Goal: Task Accomplishment & Management: Use online tool/utility

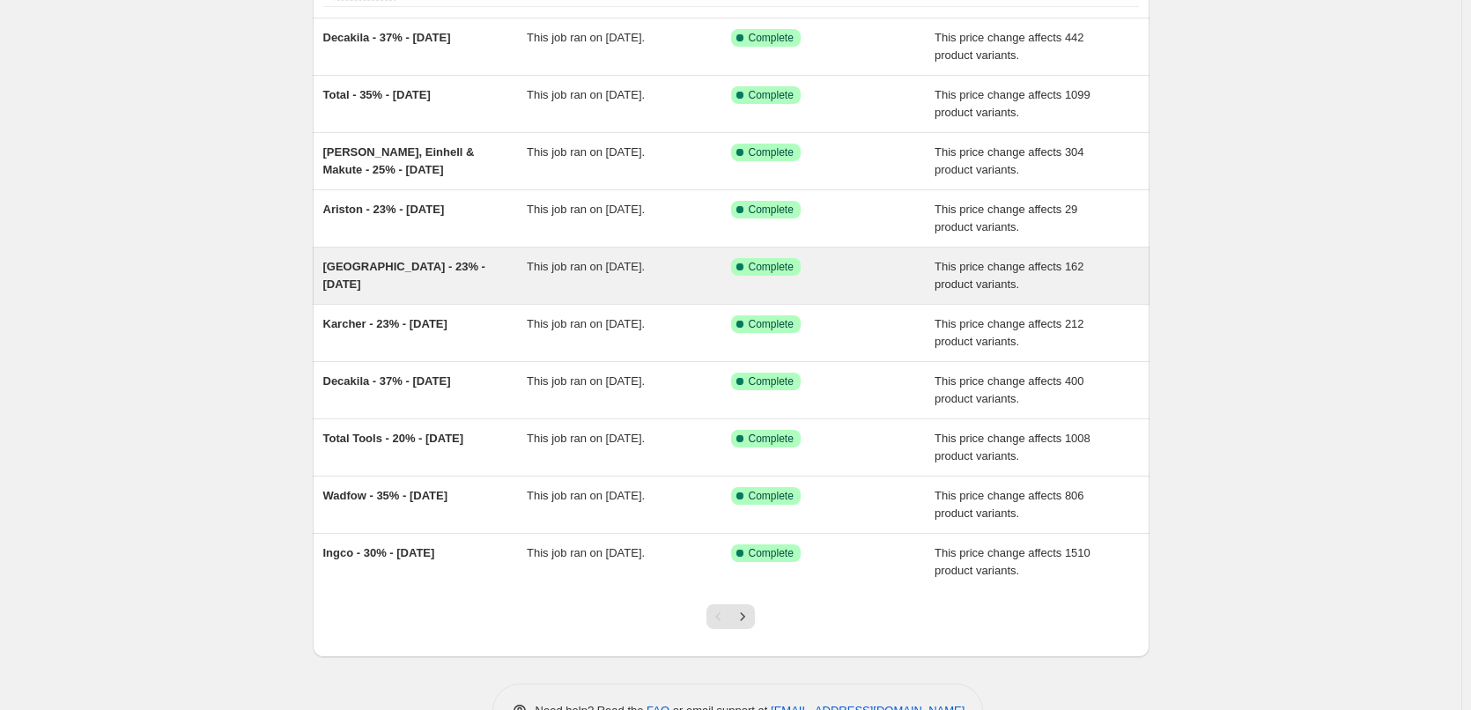
scroll to position [176, 0]
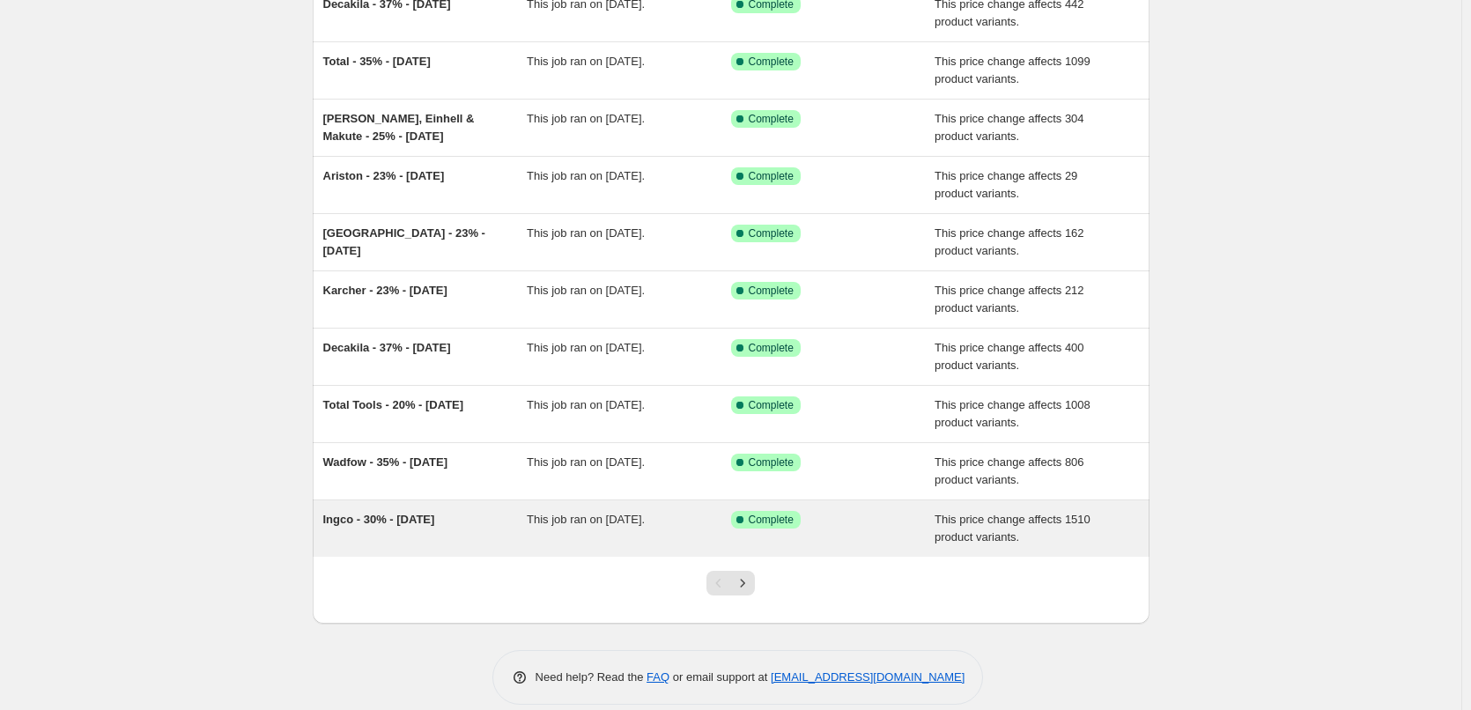
click at [870, 531] on div "Success Complete Complete" at bounding box center [833, 528] width 204 height 35
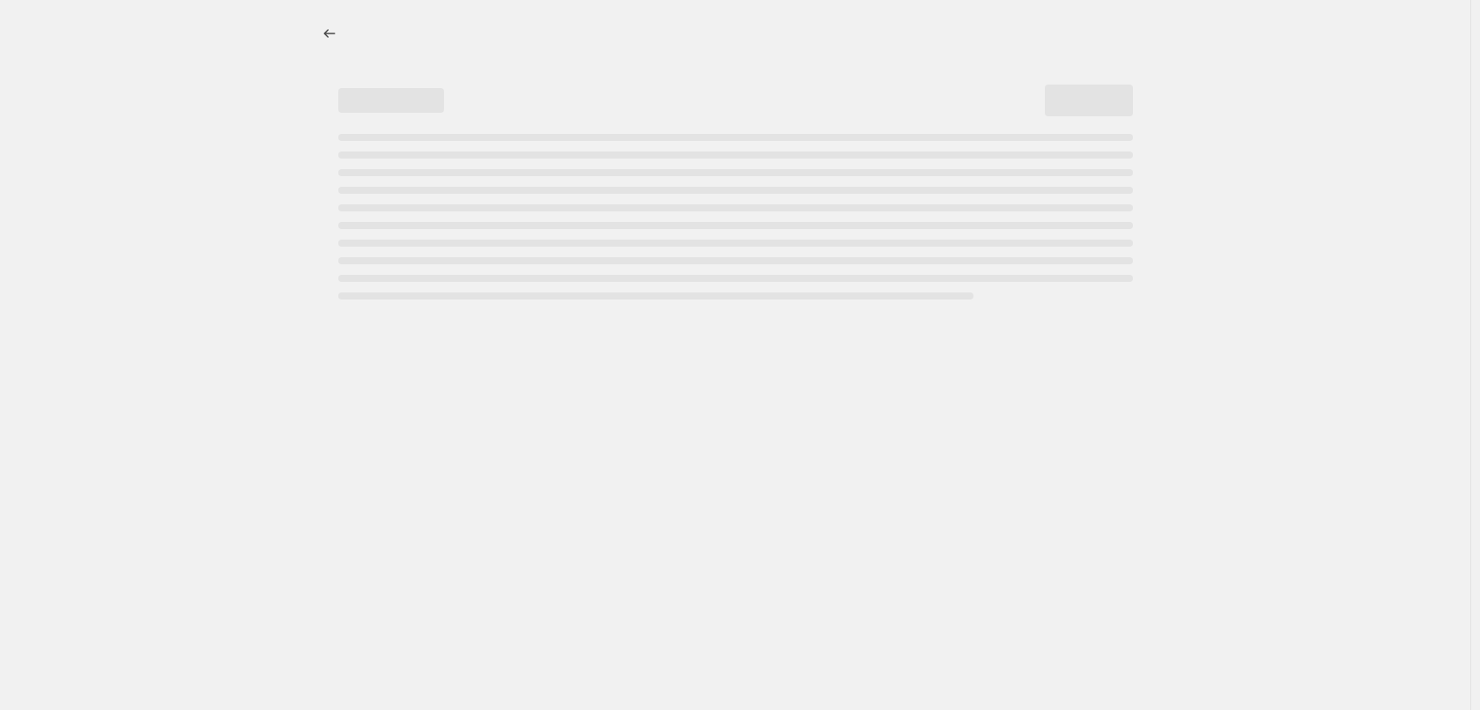
select select "margin"
select select "remove"
select select "vendor"
select select "tag"
select select "not_equal"
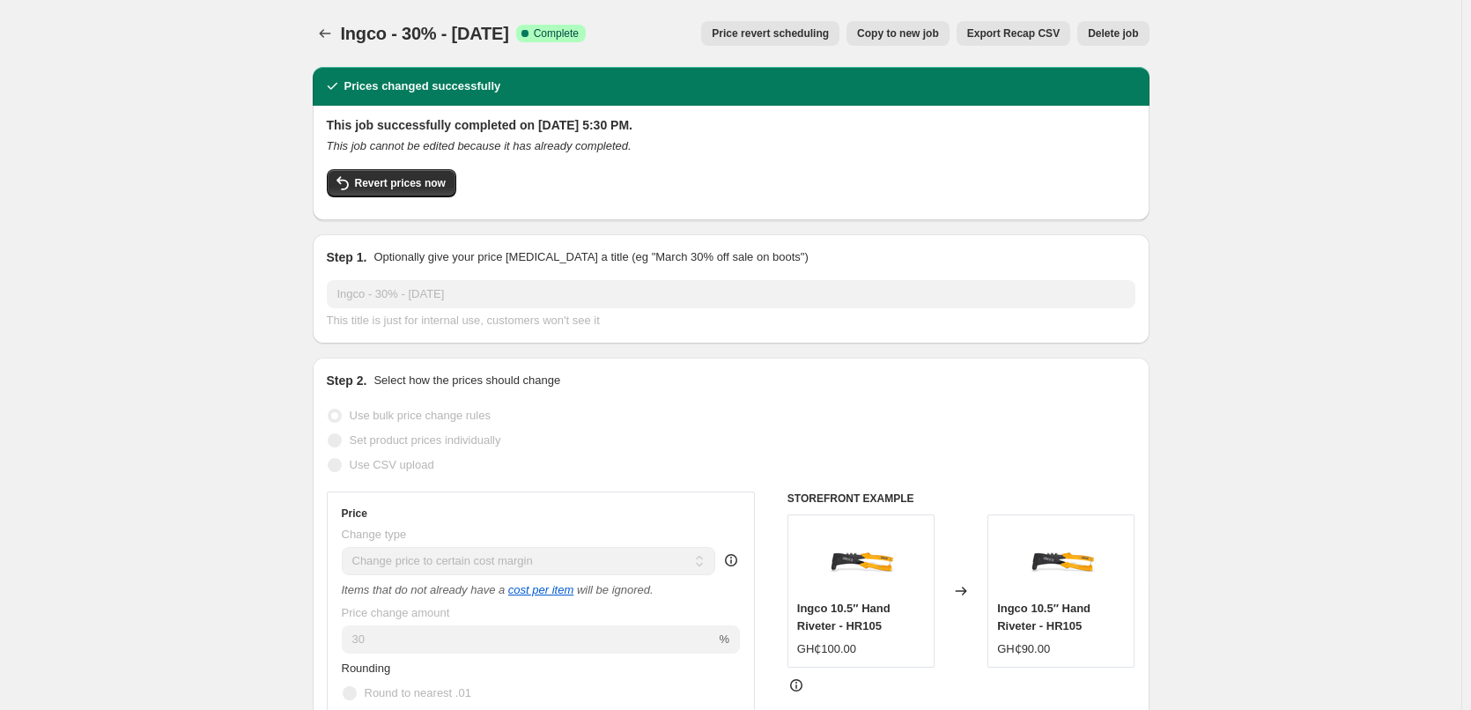
click at [912, 33] on span "Copy to new job" at bounding box center [898, 33] width 82 height 14
select select "margin"
select select "remove"
select select "vendor"
select select "tag"
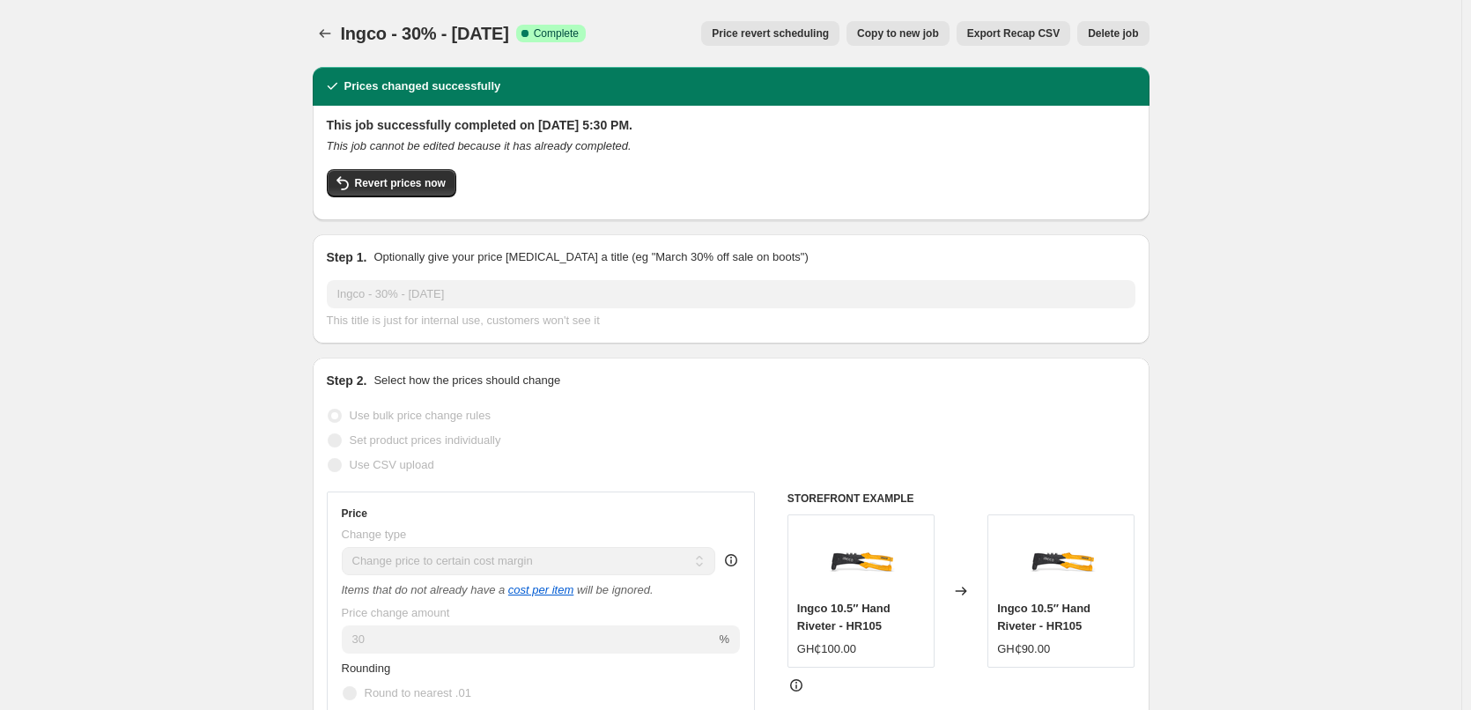
select select "not_equal"
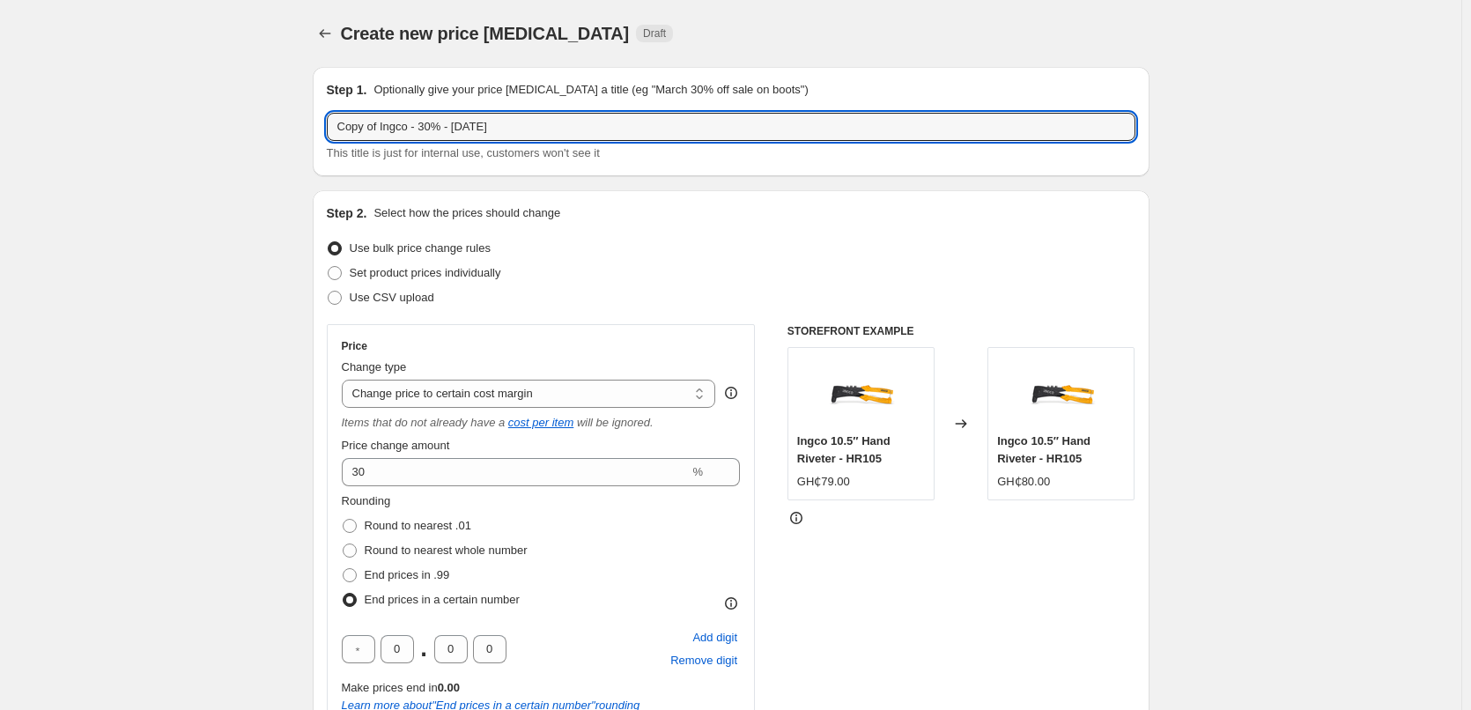
drag, startPoint x: 384, startPoint y: 124, endPoint x: 293, endPoint y: 124, distance: 90.7
click at [392, 123] on input "Ingco - 30% - 26/06/25" at bounding box center [731, 127] width 809 height 28
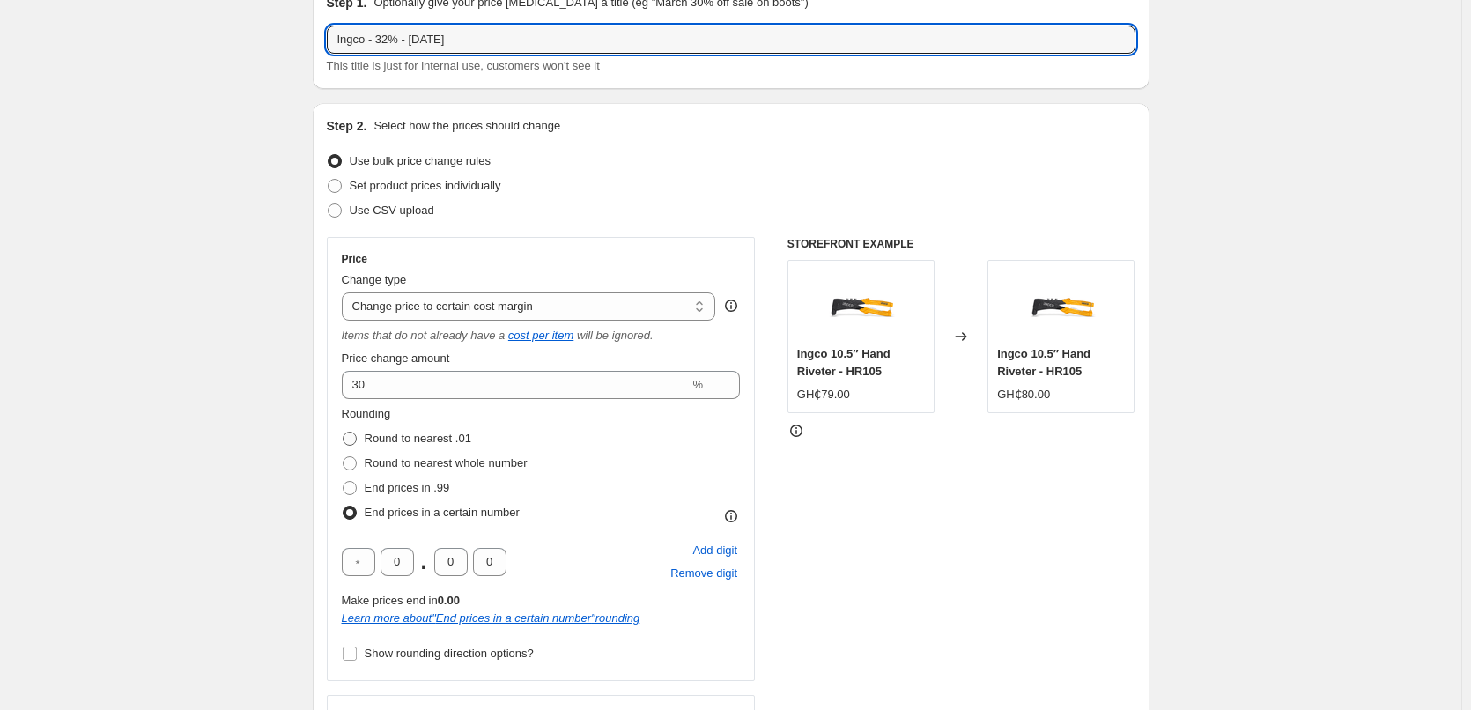
scroll to position [88, 0]
type input "Ingco - 32% - 26/06/25"
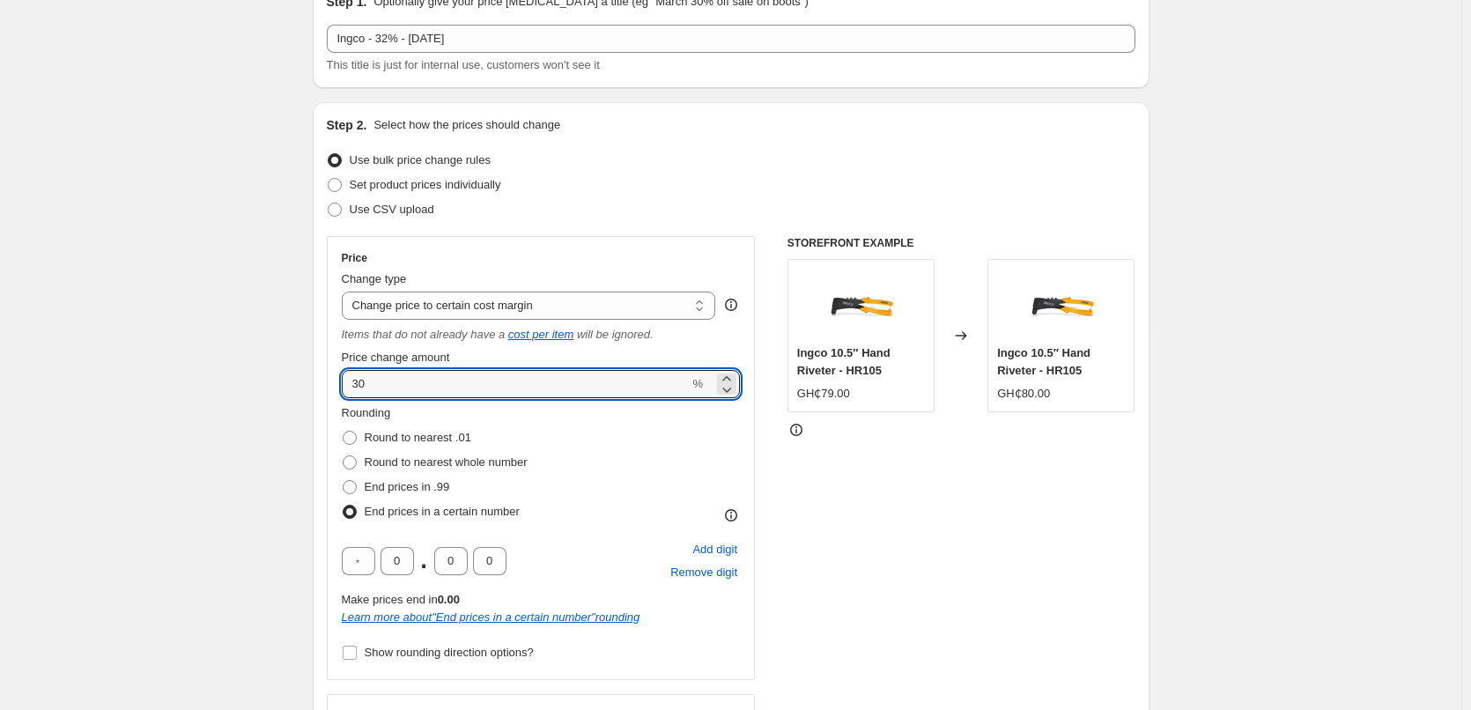
drag, startPoint x: 400, startPoint y: 379, endPoint x: 344, endPoint y: 382, distance: 55.6
click at [344, 382] on div "Price Change type Change the price to a certain amount Change the price by a ce…" at bounding box center [541, 458] width 429 height 444
type input "32"
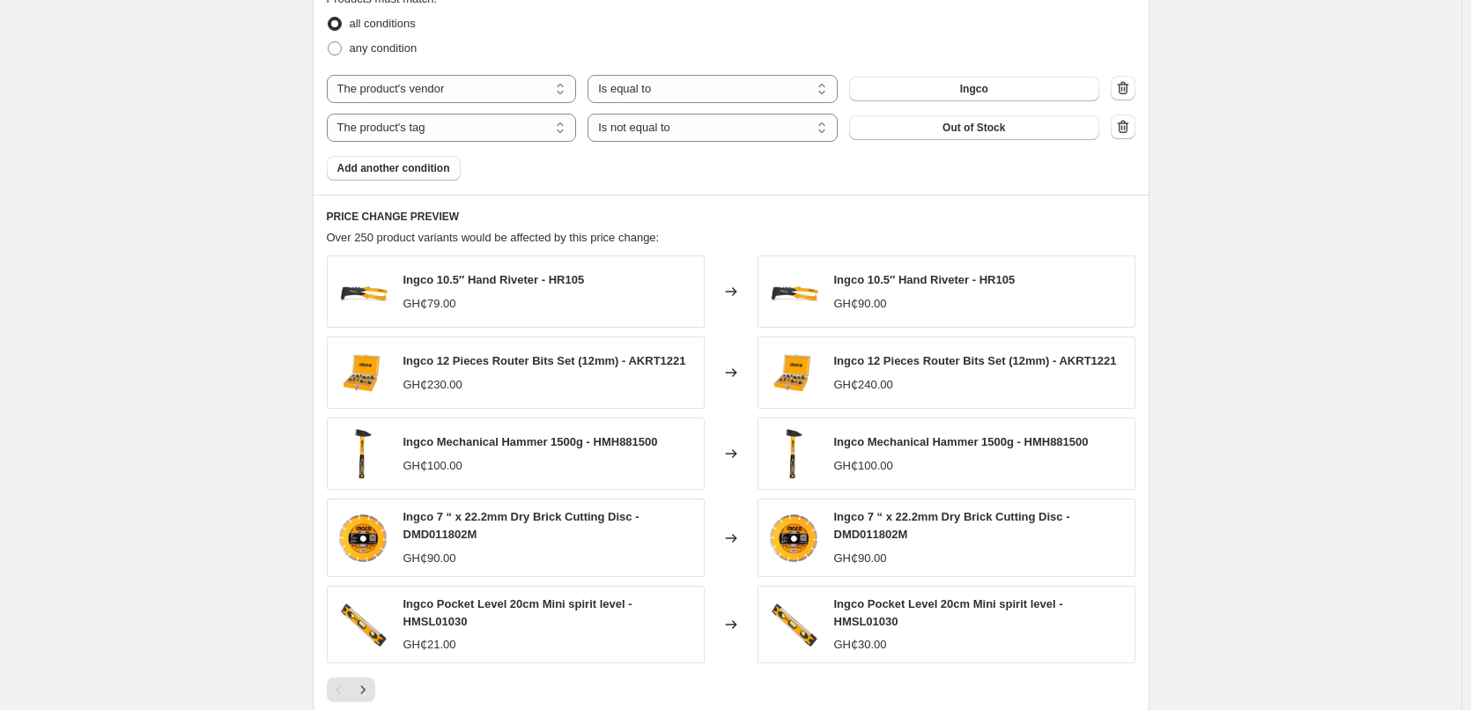
scroll to position [1233, 0]
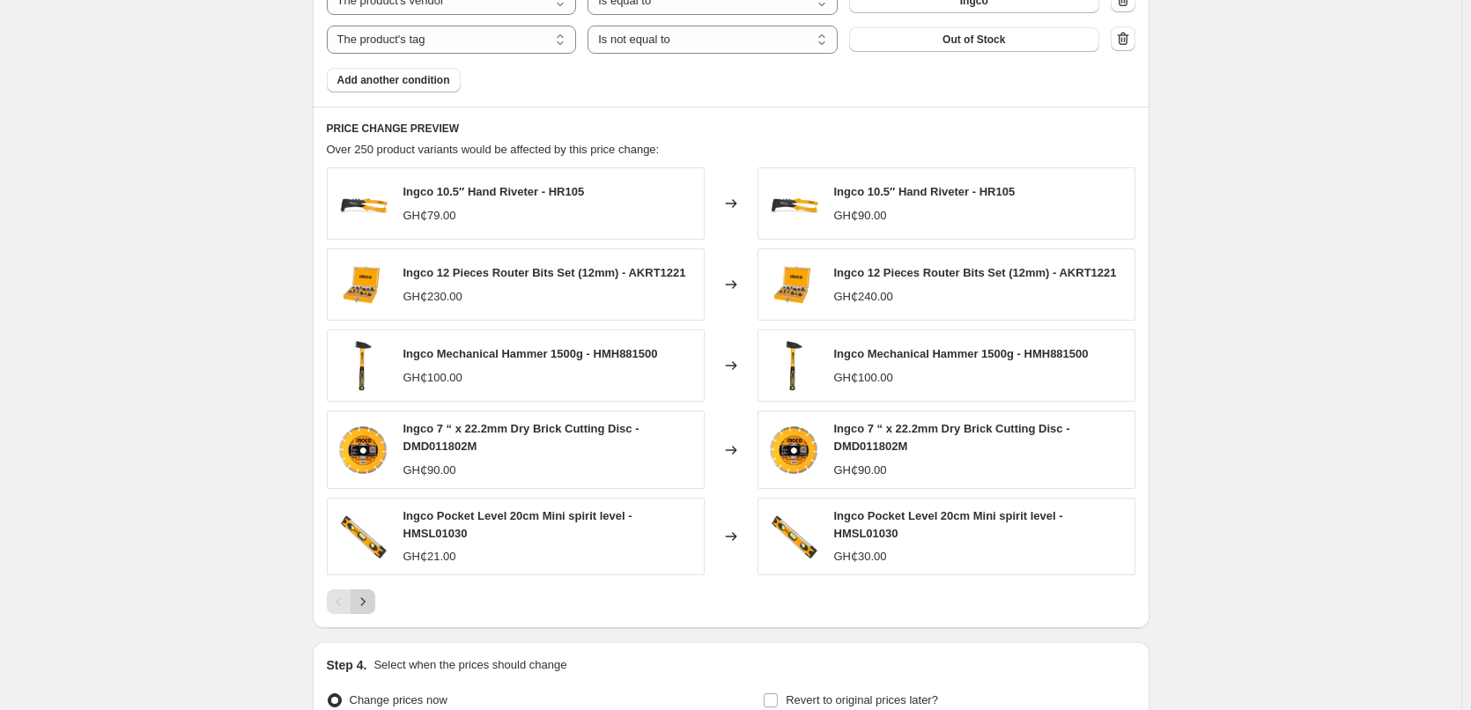
click at [372, 610] on icon "Next" at bounding box center [363, 602] width 18 height 18
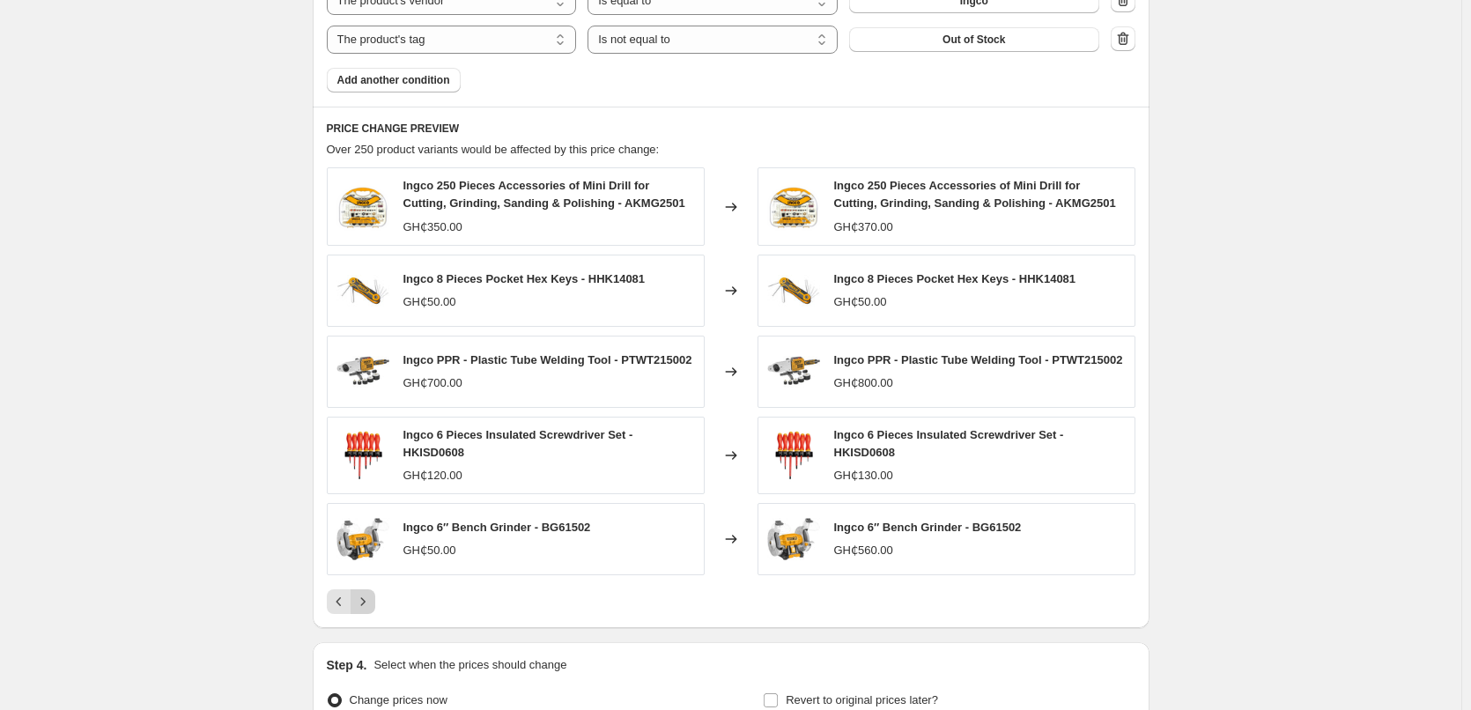
click at [372, 601] on icon "Next" at bounding box center [363, 602] width 18 height 18
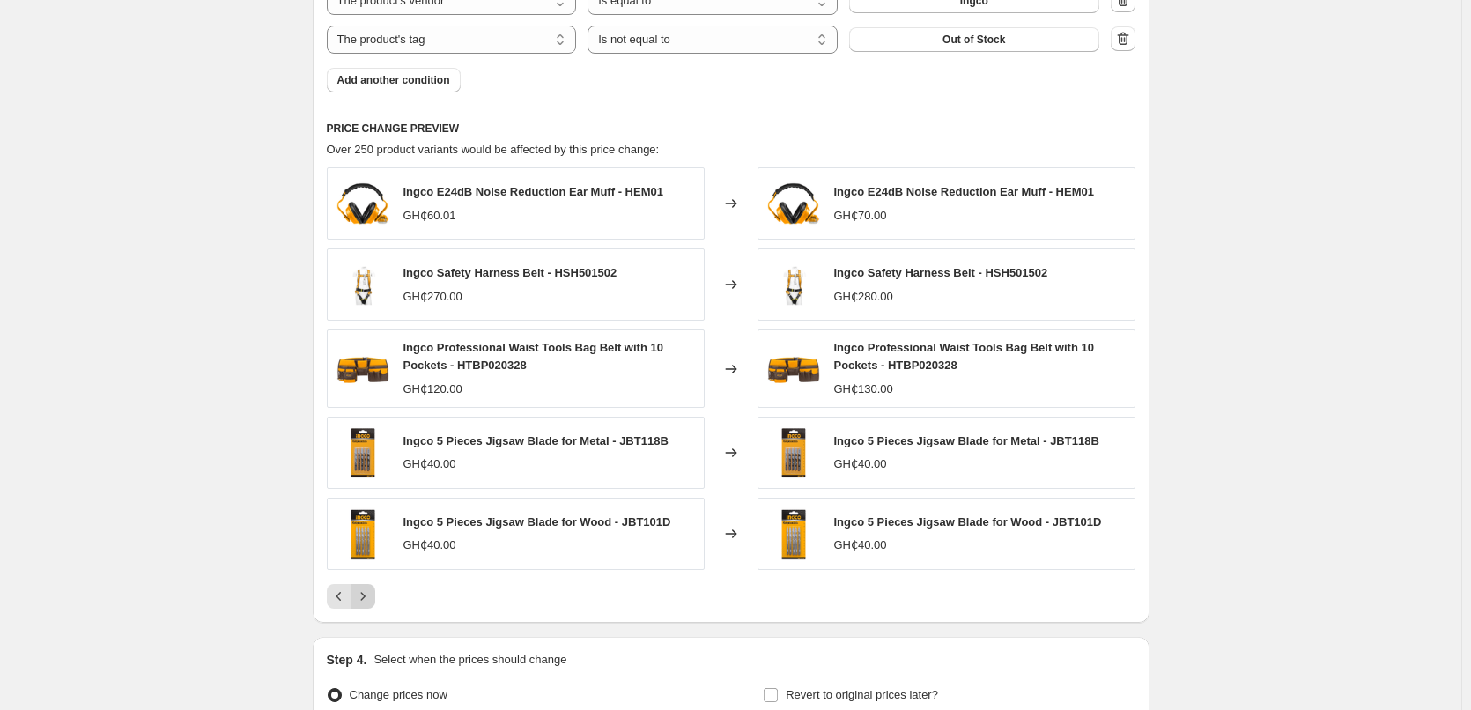
click at [372, 601] on icon "Next" at bounding box center [363, 597] width 18 height 18
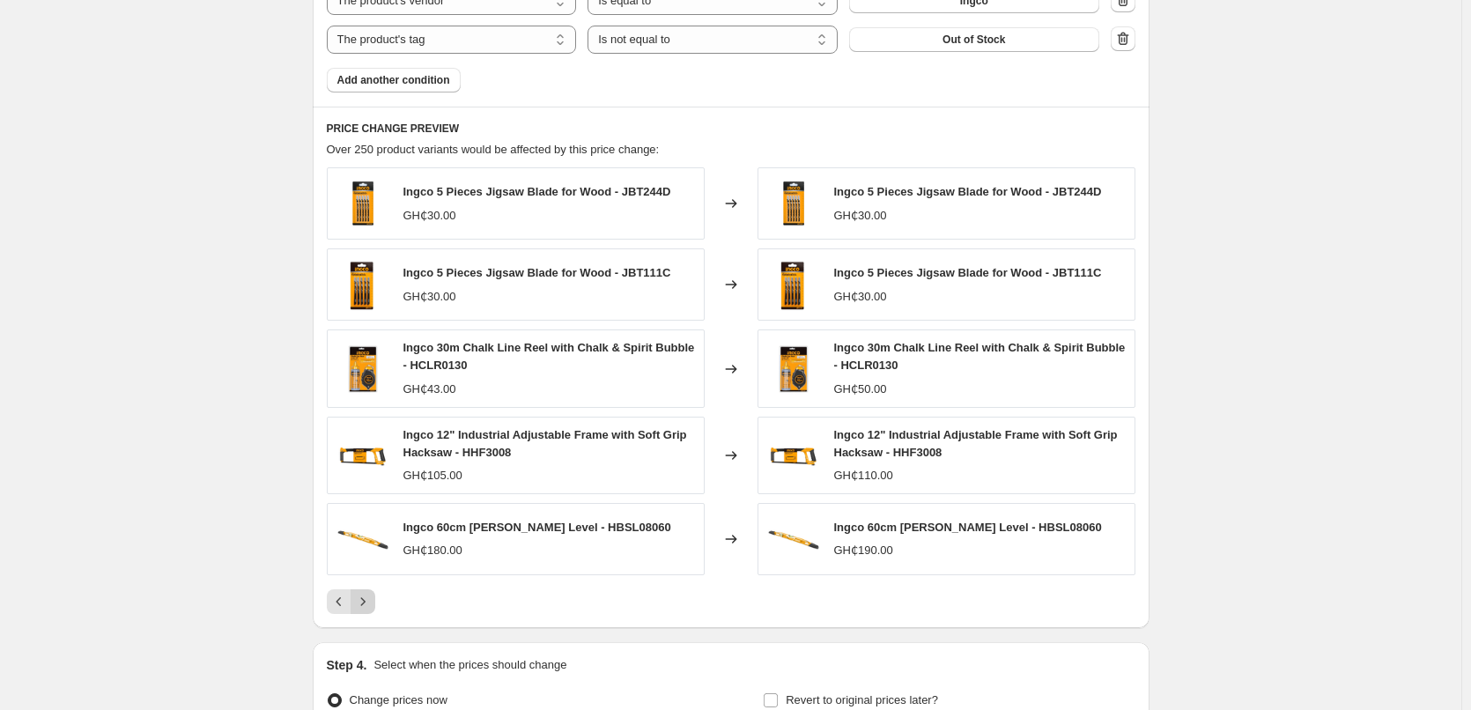
click at [372, 601] on icon "Next" at bounding box center [363, 602] width 18 height 18
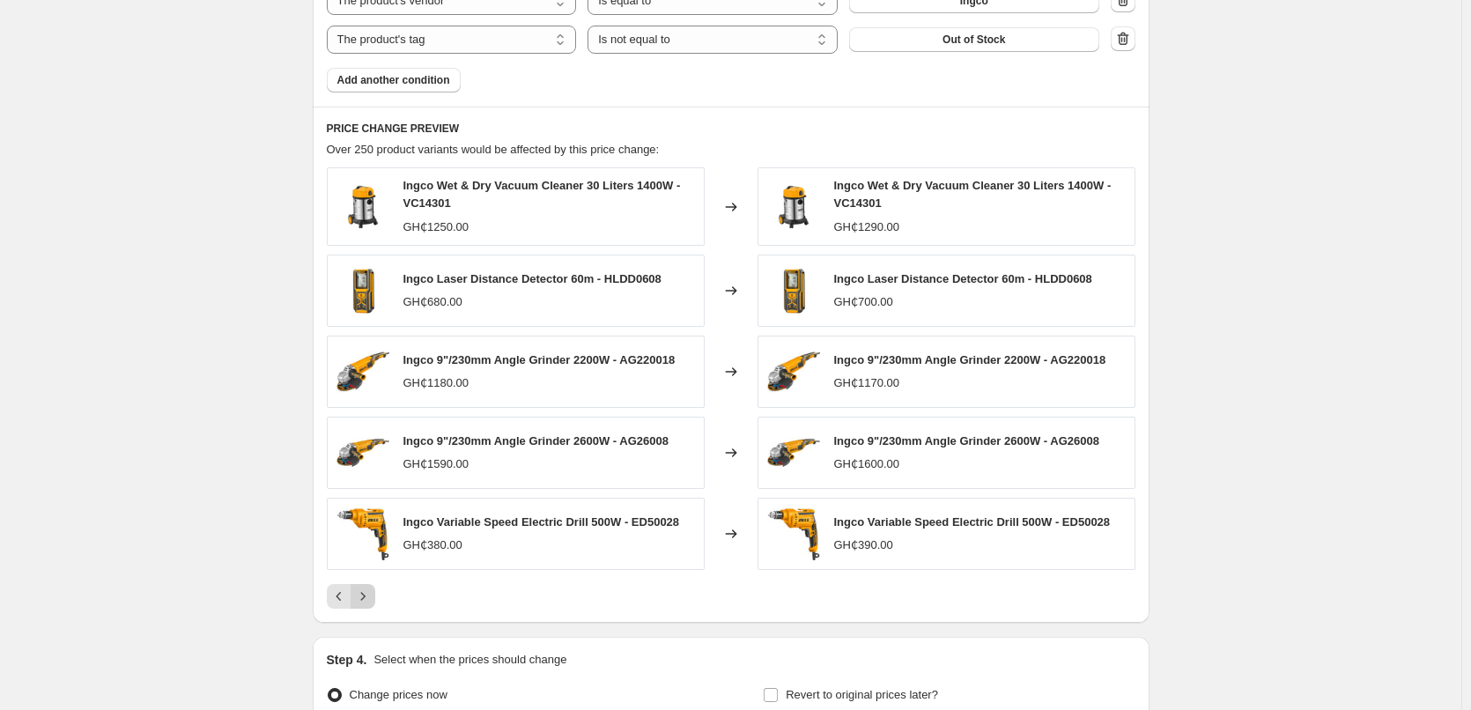
click at [372, 601] on icon "Next" at bounding box center [363, 597] width 18 height 18
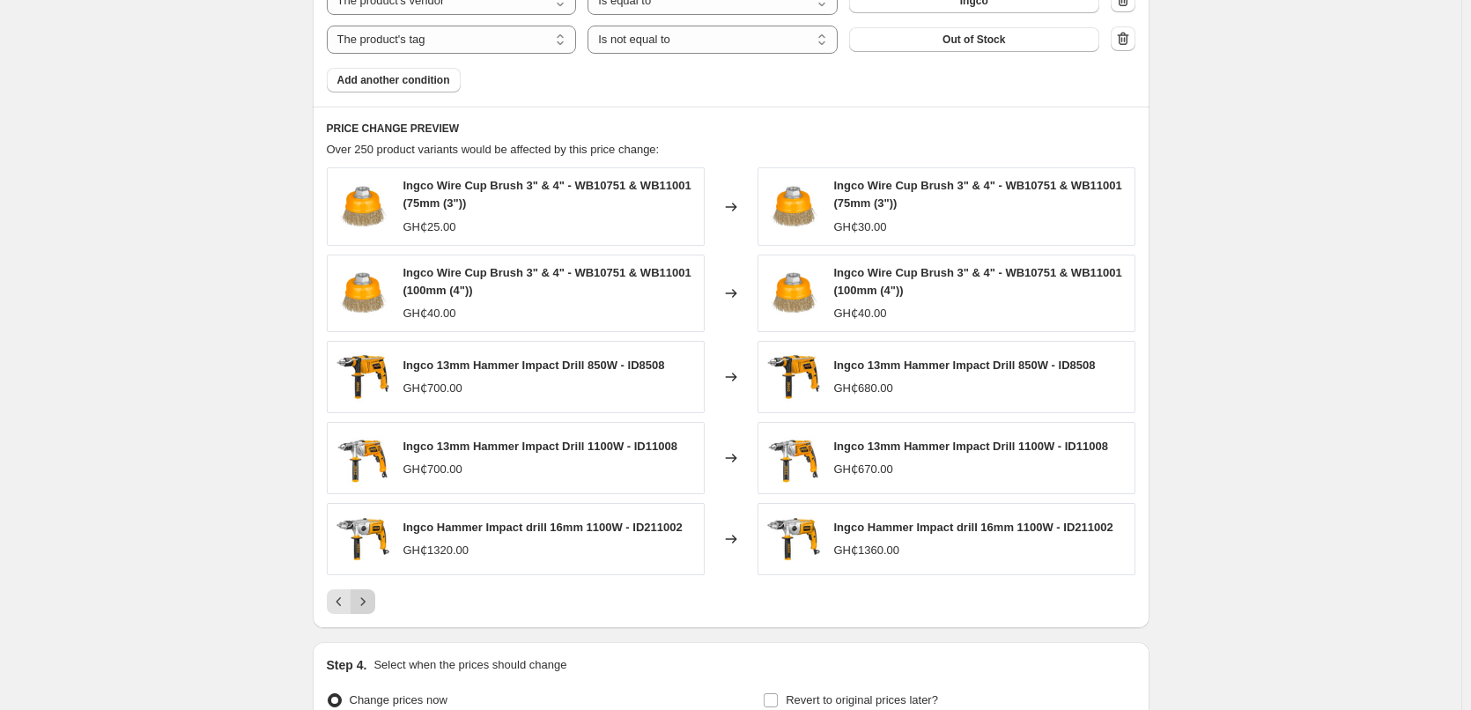
click at [372, 601] on icon "Next" at bounding box center [363, 602] width 18 height 18
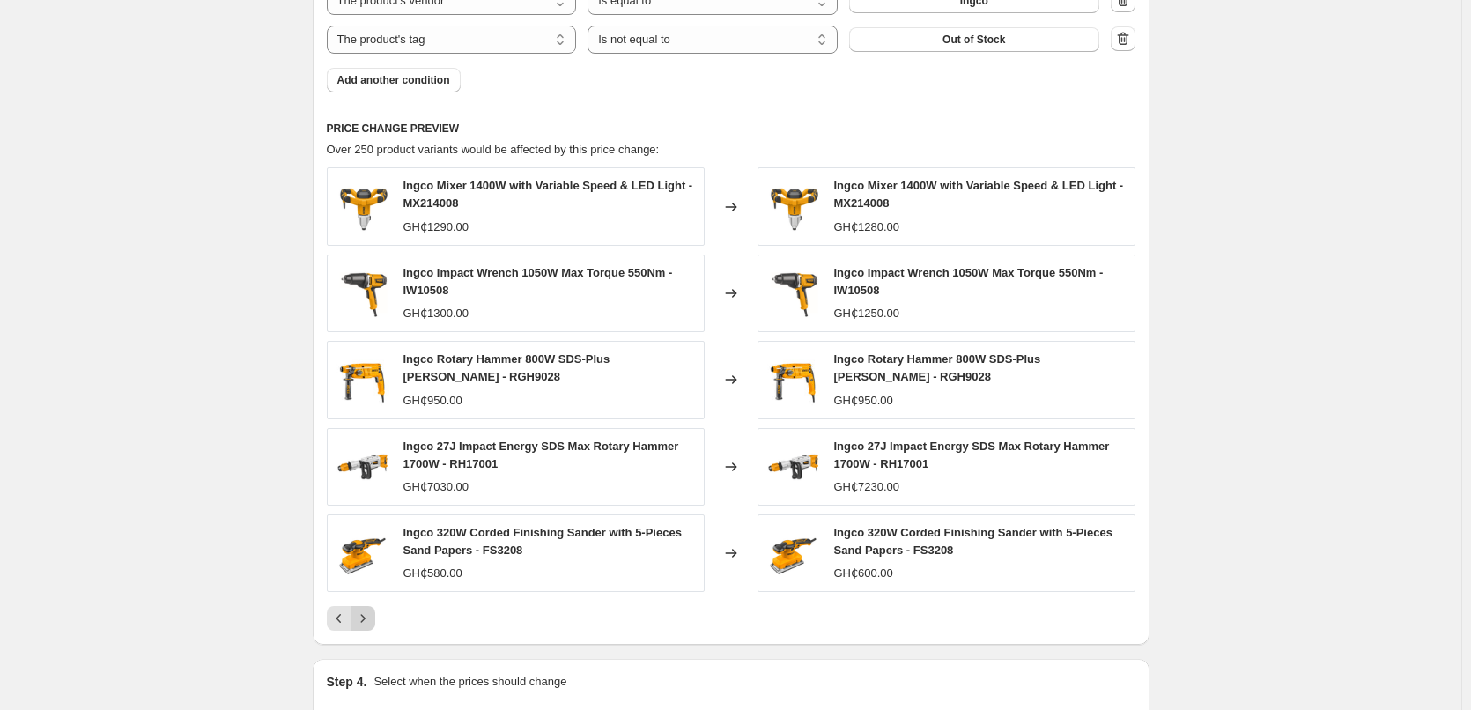
click at [374, 601] on div "Ingco Mixer 1400W with Variable Speed & LED Light - MX214008 GH₵1290.00 Changed…" at bounding box center [731, 398] width 809 height 463
click at [372, 615] on icon "Next" at bounding box center [363, 619] width 18 height 18
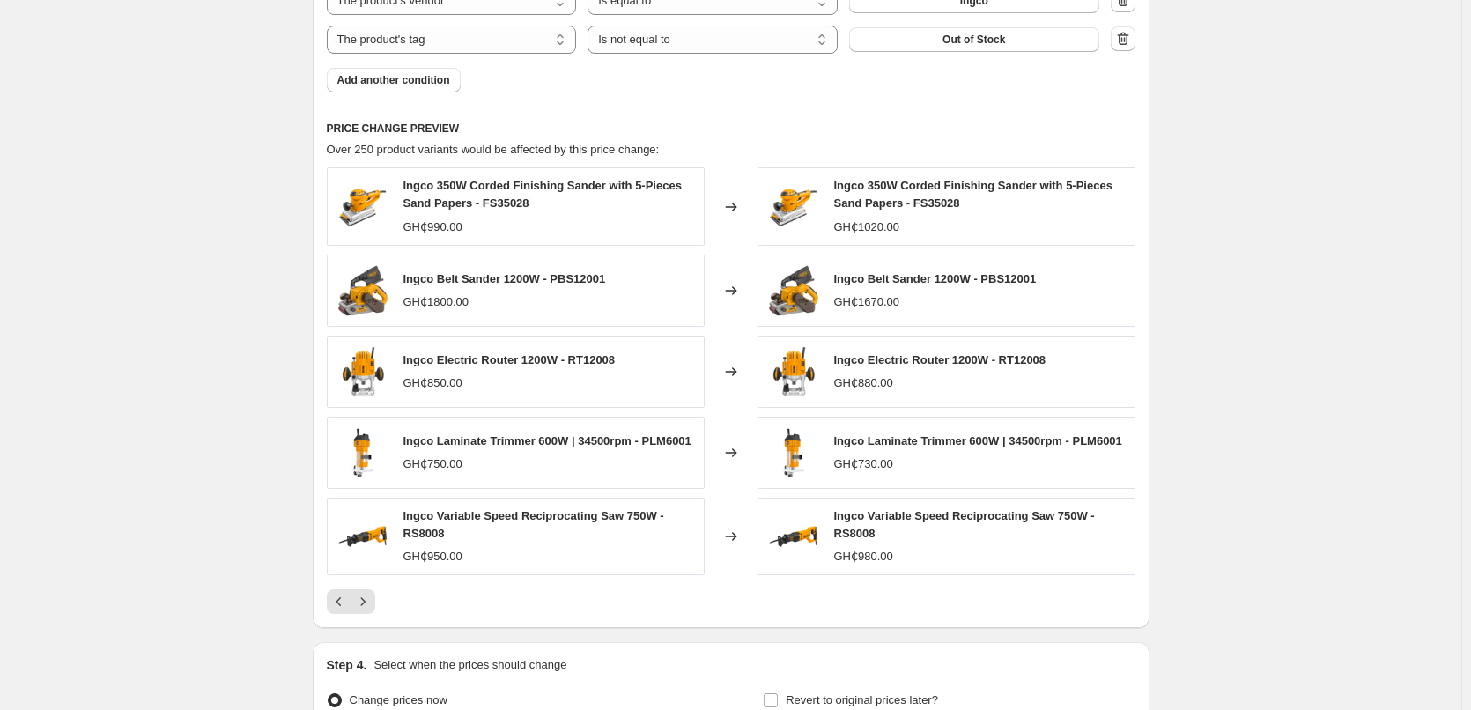
click at [370, 608] on icon "Next" at bounding box center [363, 602] width 18 height 18
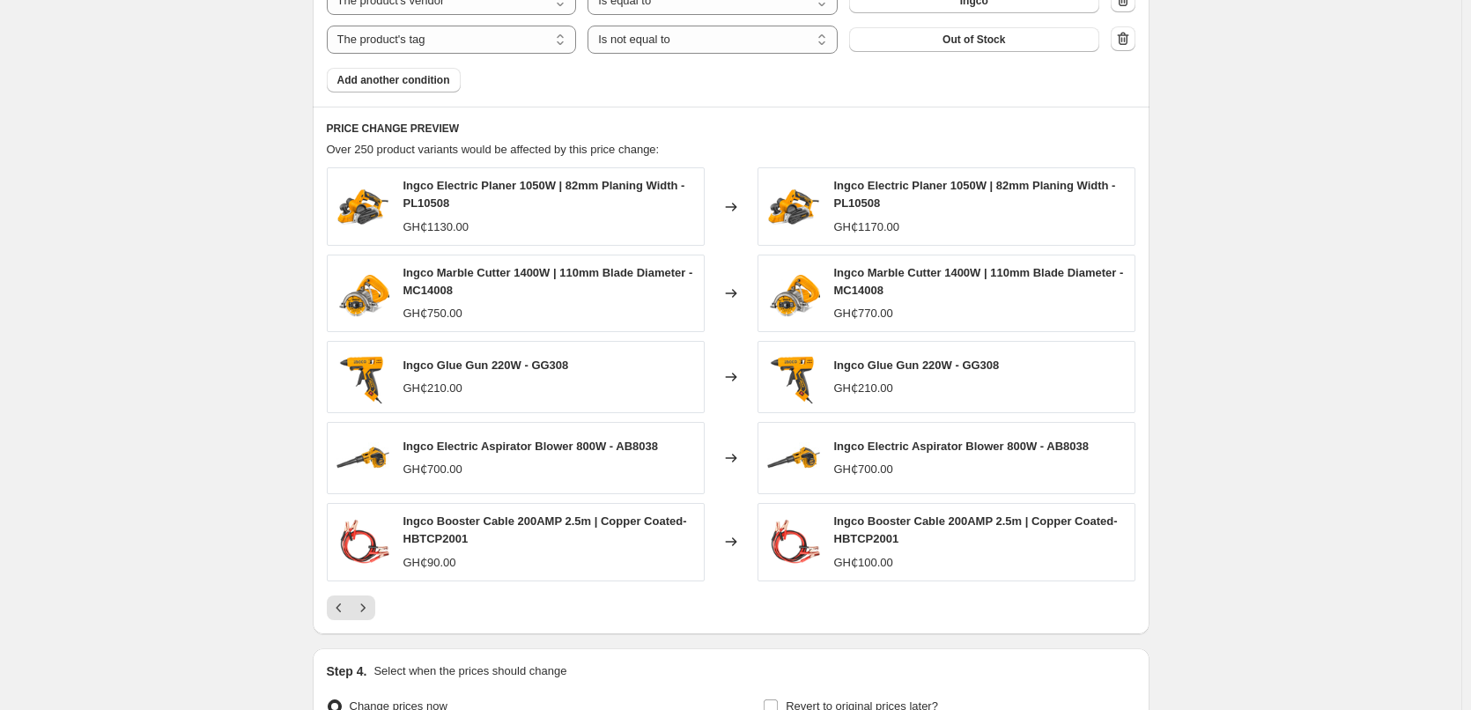
click at [370, 608] on icon "Next" at bounding box center [363, 608] width 18 height 18
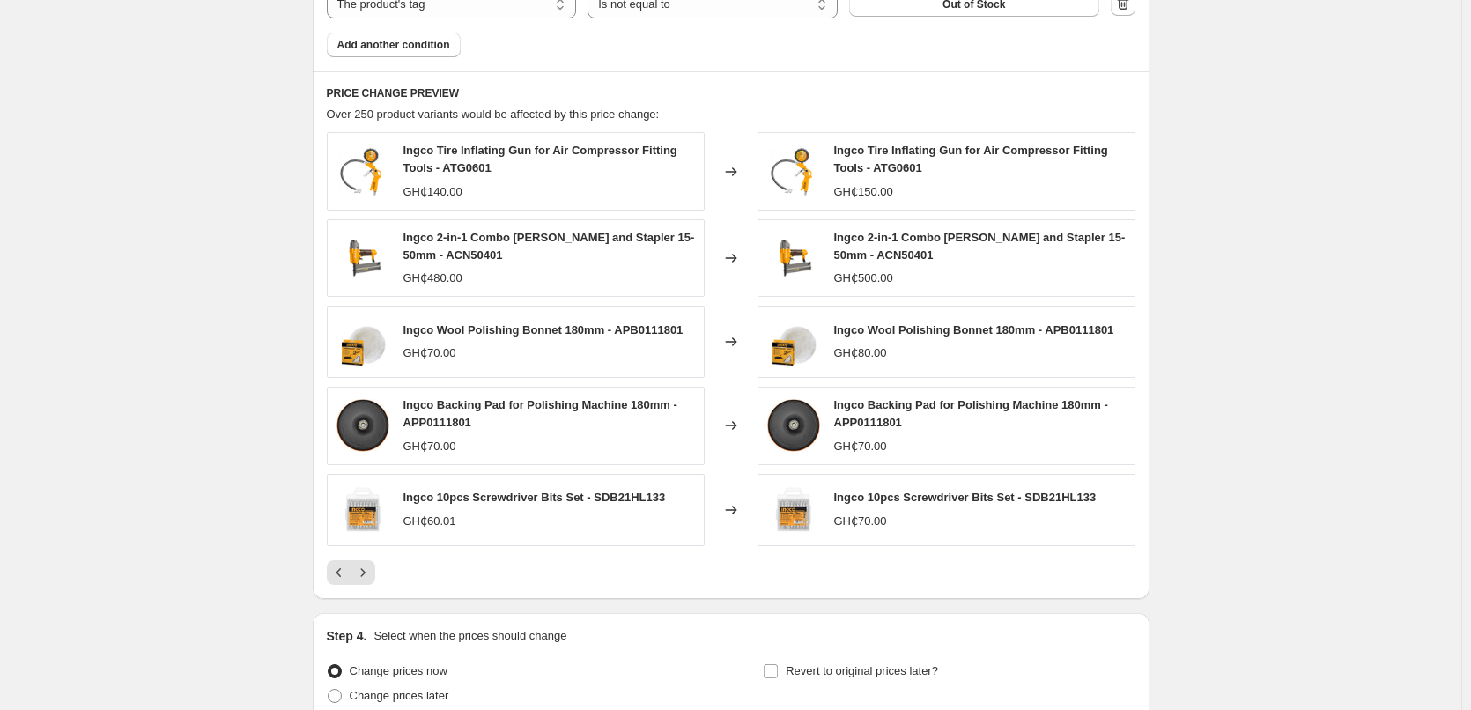
scroll to position [1432, 0]
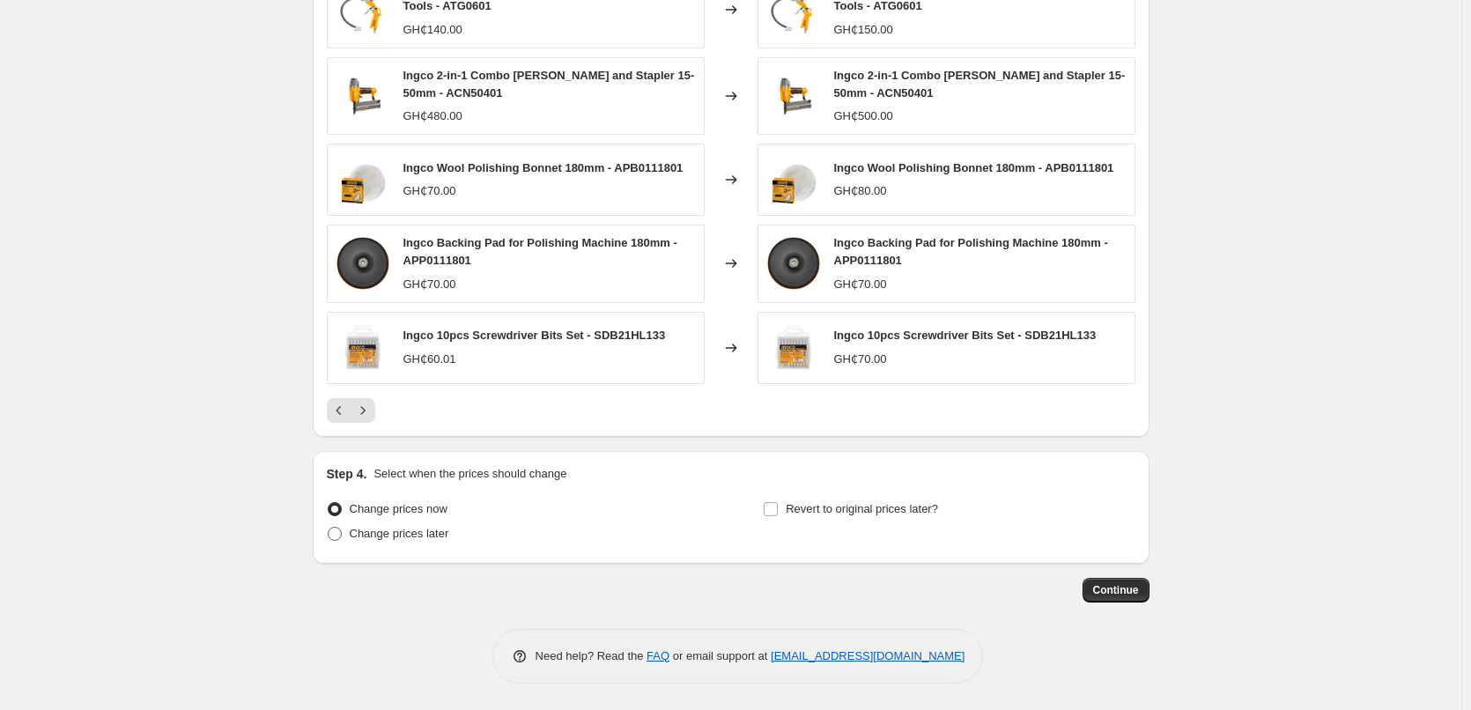
click at [421, 534] on span "Change prices later" at bounding box center [400, 533] width 100 height 13
click at [329, 528] on input "Change prices later" at bounding box center [328, 527] width 1 height 1
radio input "true"
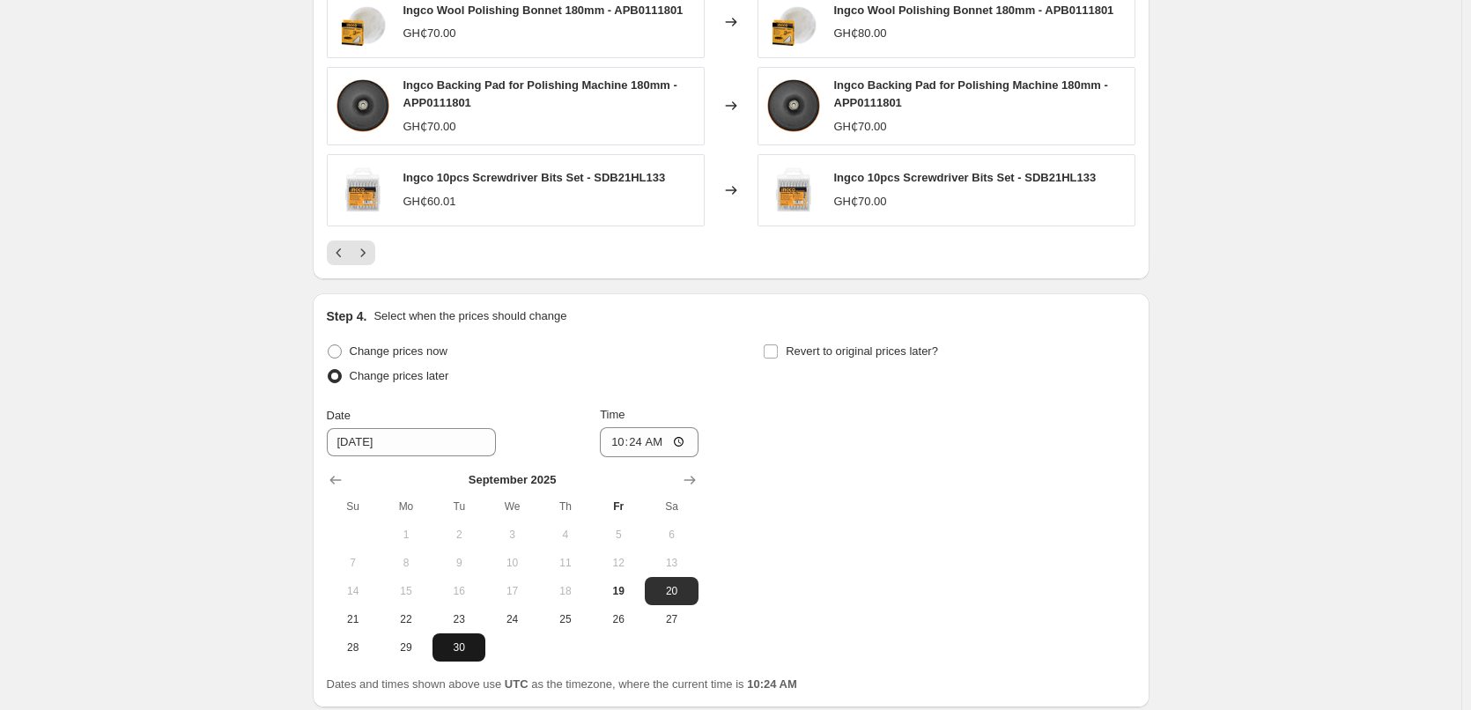
scroll to position [1696, 0]
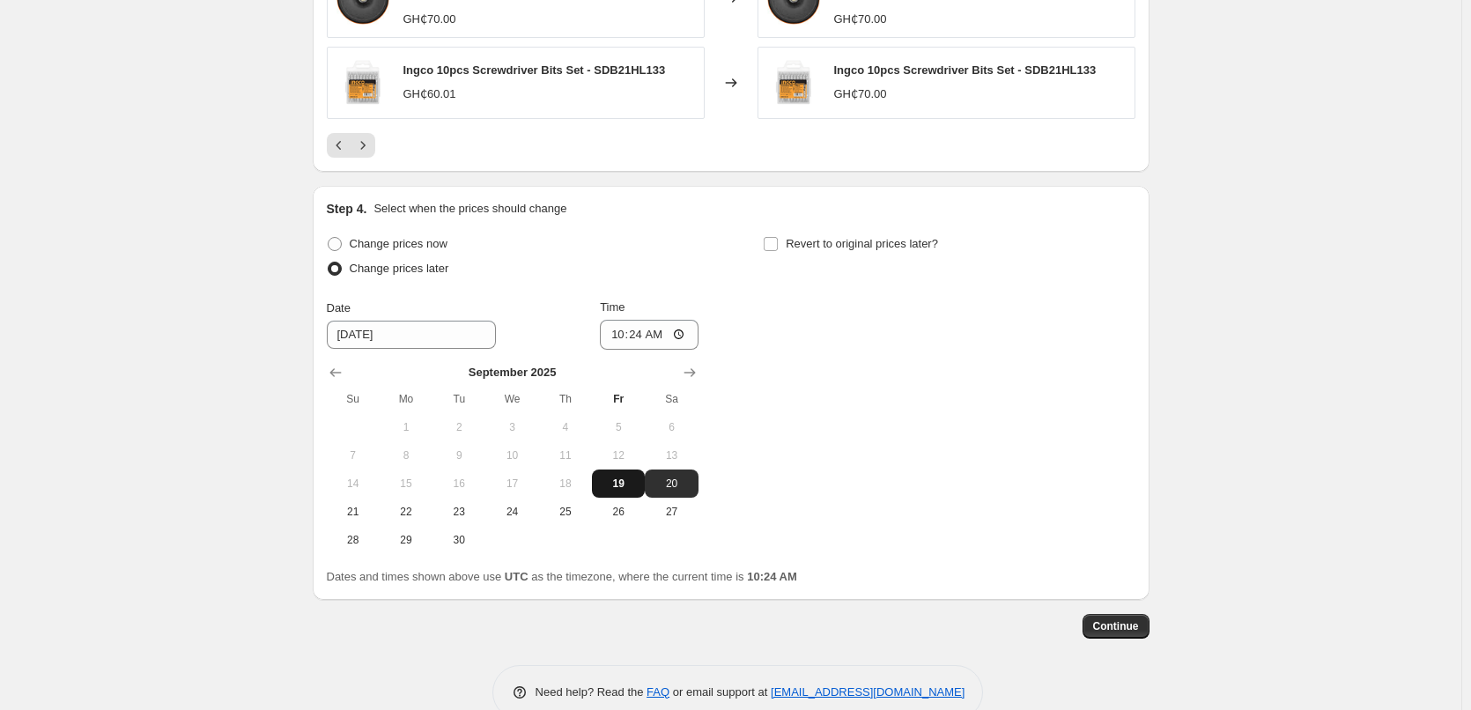
click at [624, 487] on span "19" at bounding box center [618, 484] width 39 height 14
type input "9/19/2025"
click at [652, 334] on input "10:24" at bounding box center [649, 335] width 99 height 30
click at [660, 338] on input "10:24" at bounding box center [649, 335] width 99 height 30
click at [632, 339] on input "22:24" at bounding box center [649, 335] width 99 height 30
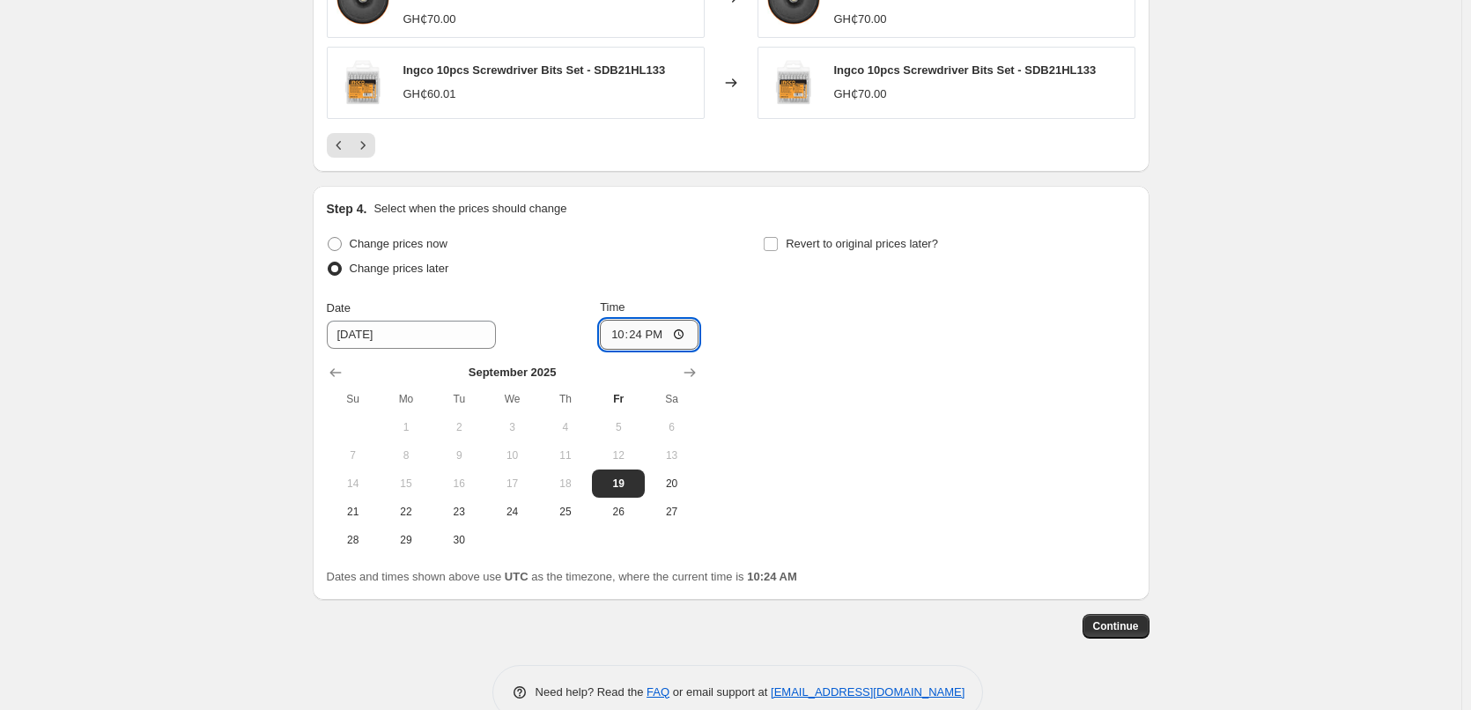
click at [623, 337] on input "22:24" at bounding box center [649, 335] width 99 height 30
type input "23:30"
click at [1137, 624] on span "Continue" at bounding box center [1116, 626] width 46 height 14
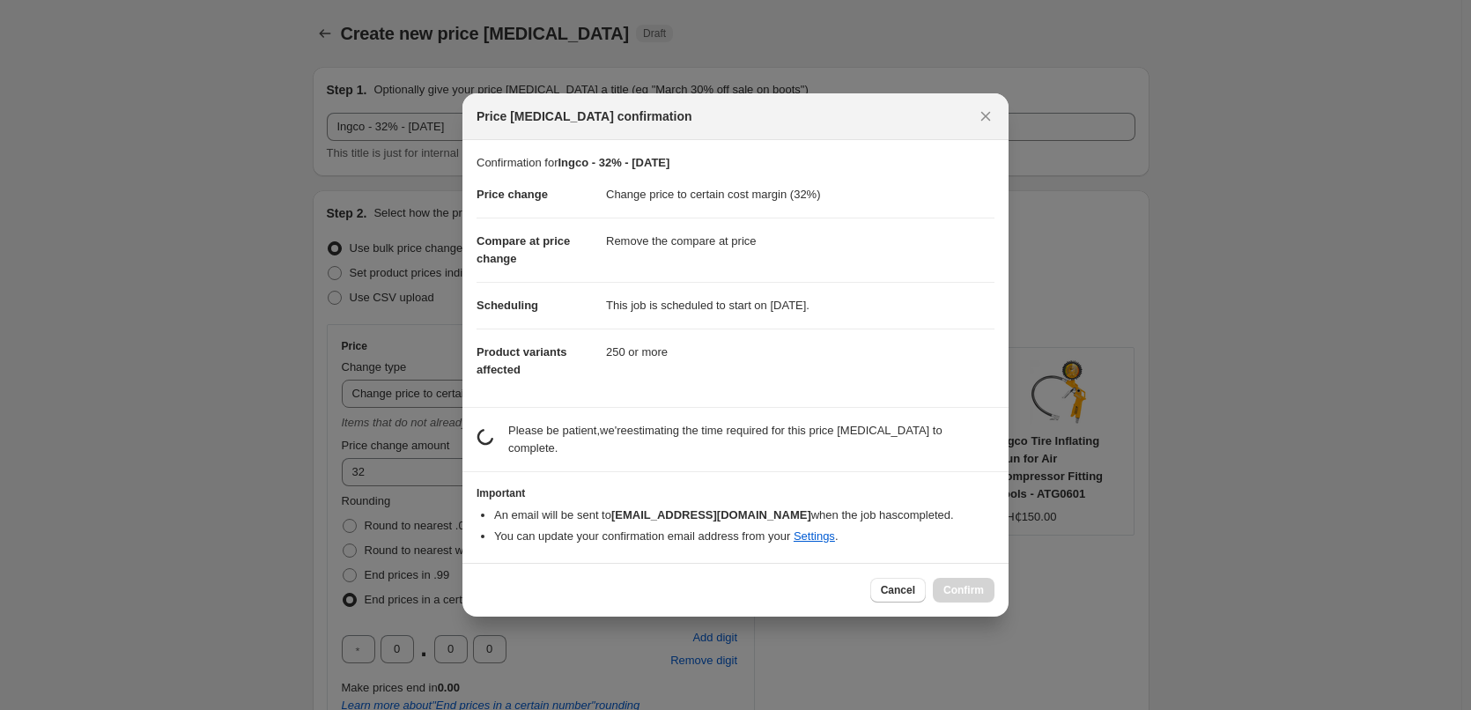
scroll to position [0, 0]
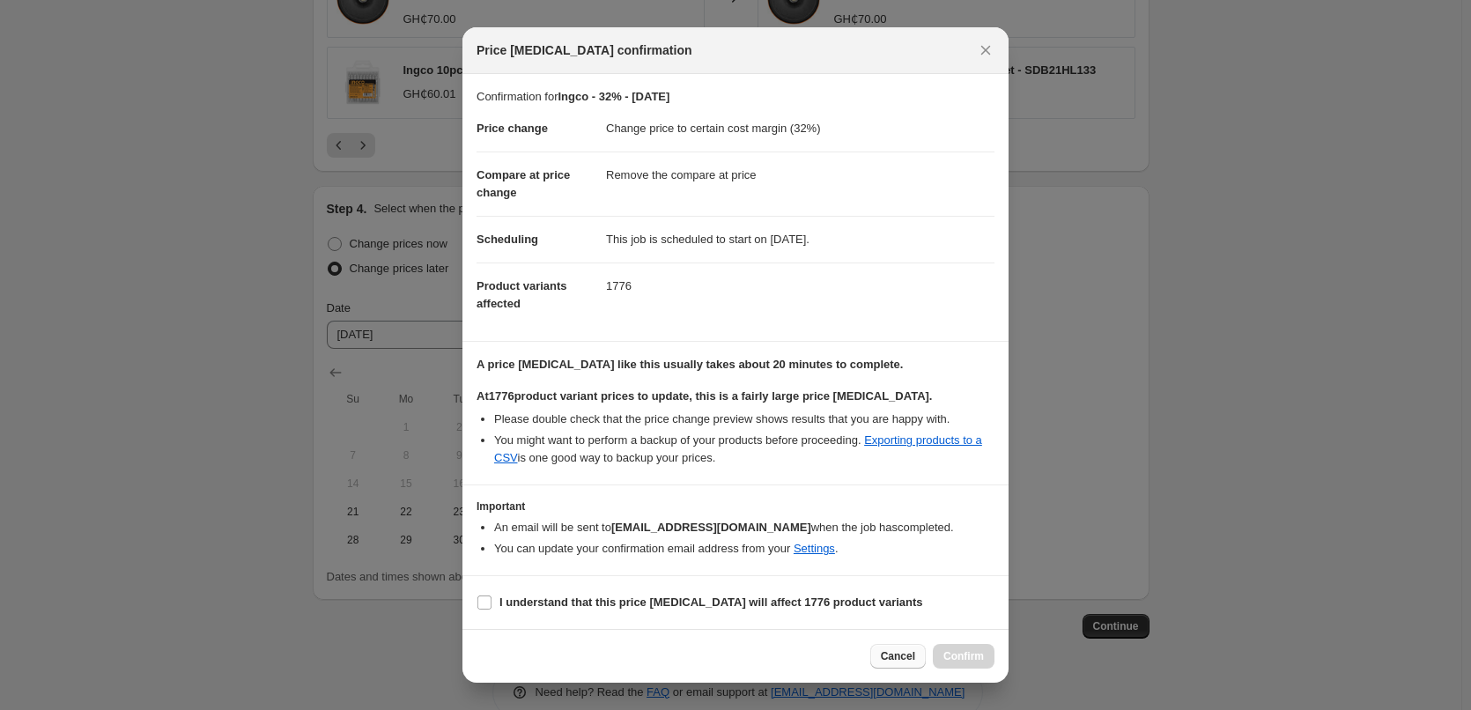
click at [905, 655] on span "Cancel" at bounding box center [898, 656] width 34 height 14
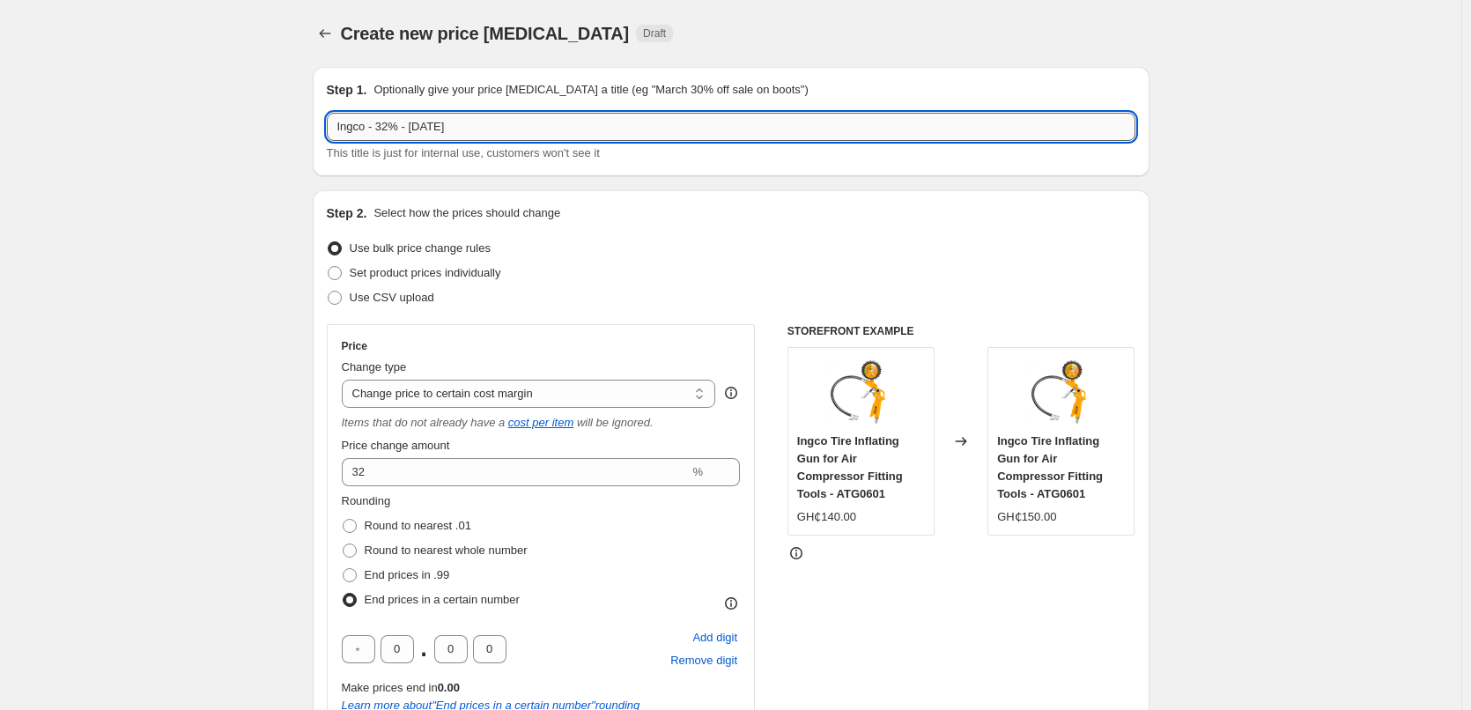
click at [441, 124] on input "Ingco - 32% - 26/06/25" at bounding box center [731, 127] width 809 height 28
click at [427, 126] on input "Ingco - 32% - 26/09/25" at bounding box center [731, 127] width 809 height 28
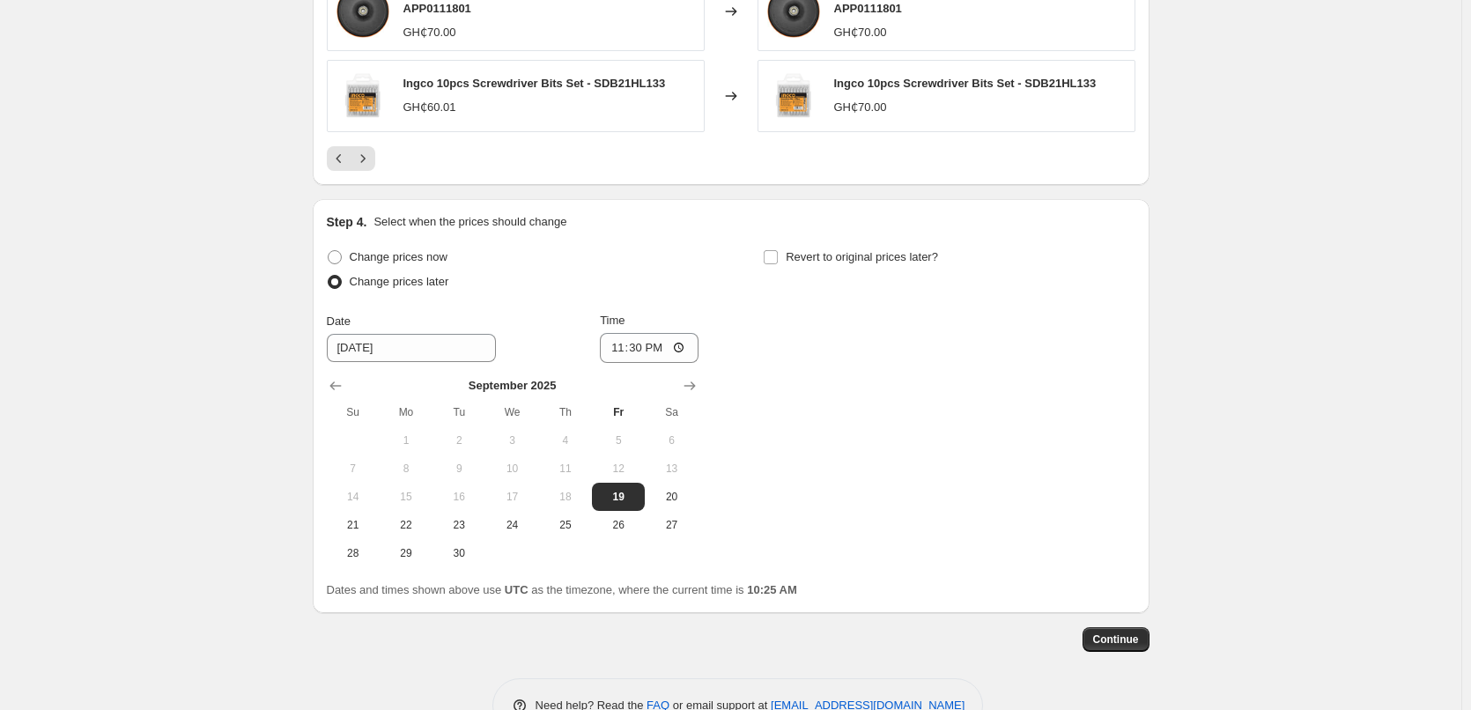
scroll to position [1733, 0]
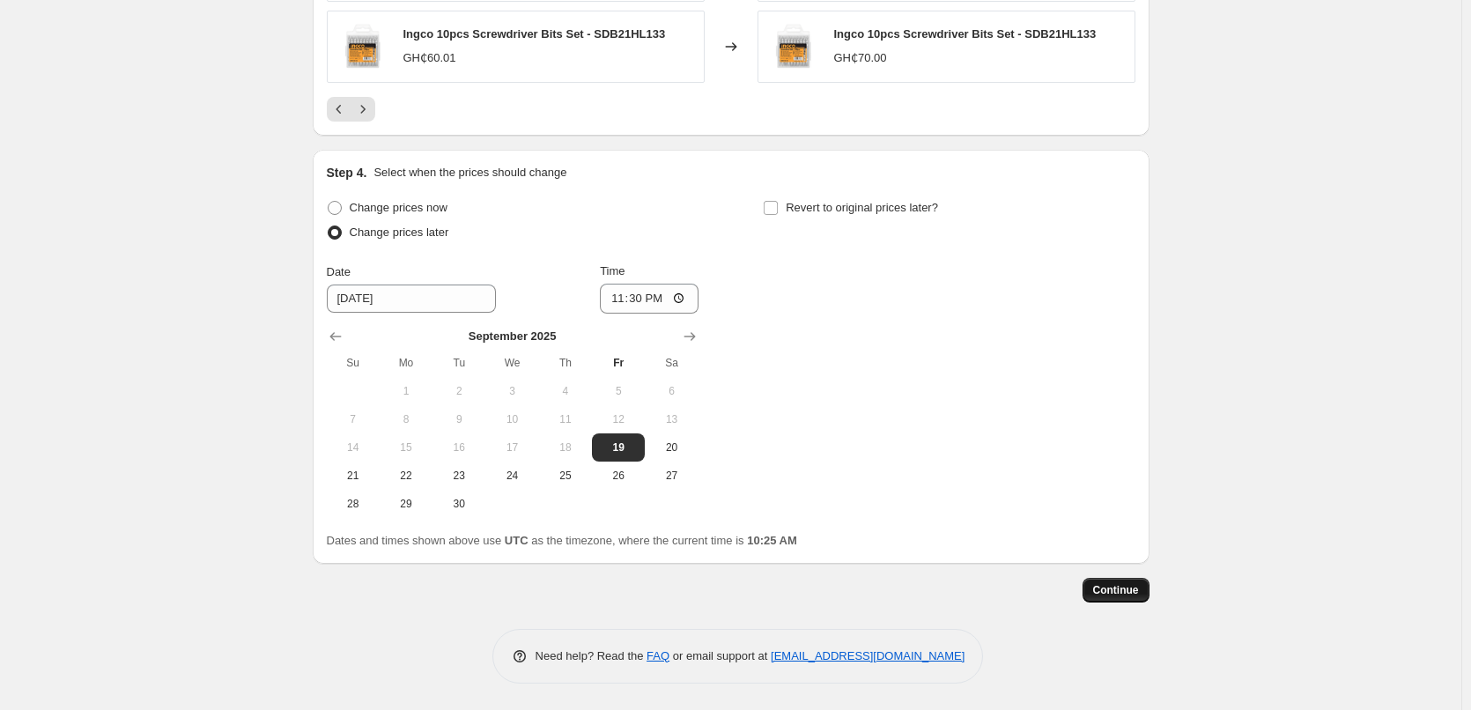
type input "Ingco - 32% - 19/09/25"
click at [1130, 583] on span "Continue" at bounding box center [1116, 590] width 46 height 14
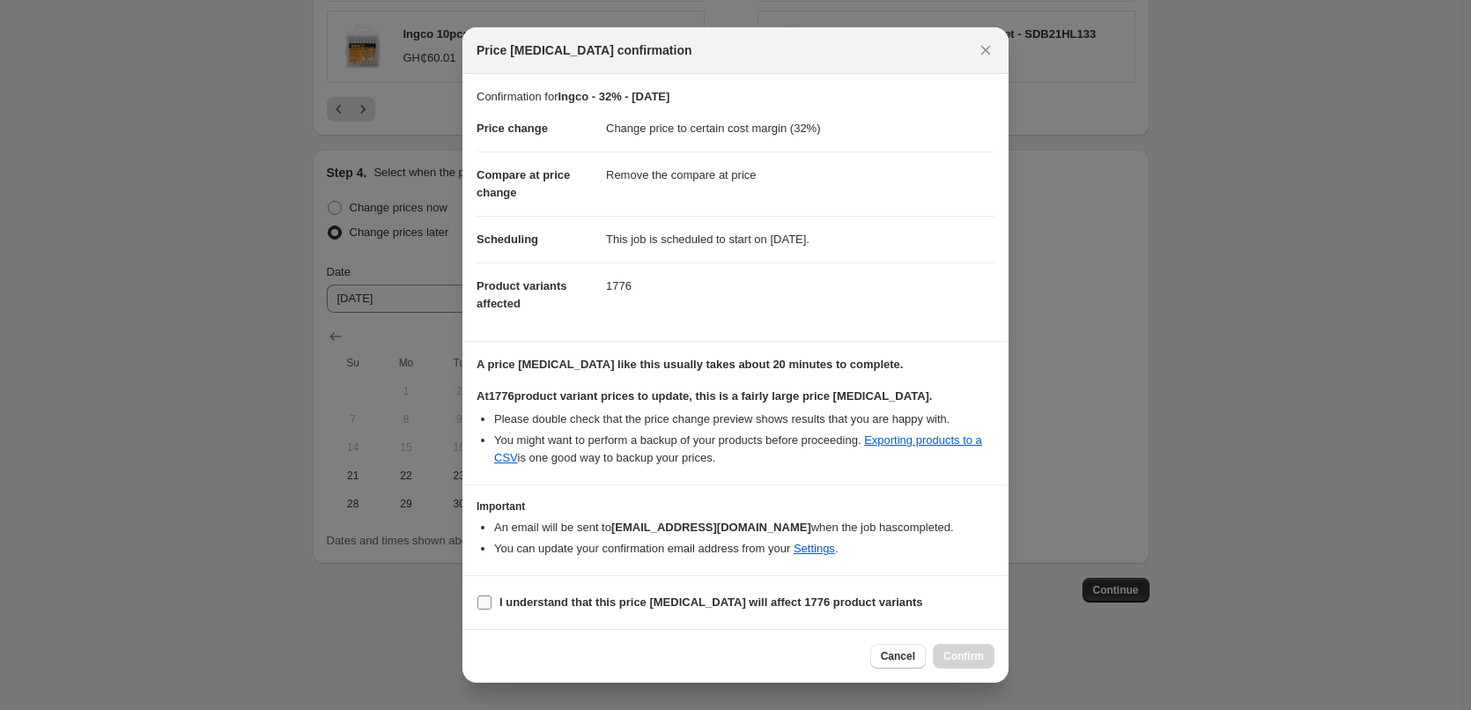
click at [630, 604] on b "I understand that this price change job will affect 1776 product variants" at bounding box center [712, 602] width 424 height 13
click at [492, 604] on input "I understand that this price change job will affect 1776 product variants" at bounding box center [485, 603] width 14 height 14
checkbox input "true"
click at [961, 654] on span "Confirm" at bounding box center [964, 656] width 41 height 14
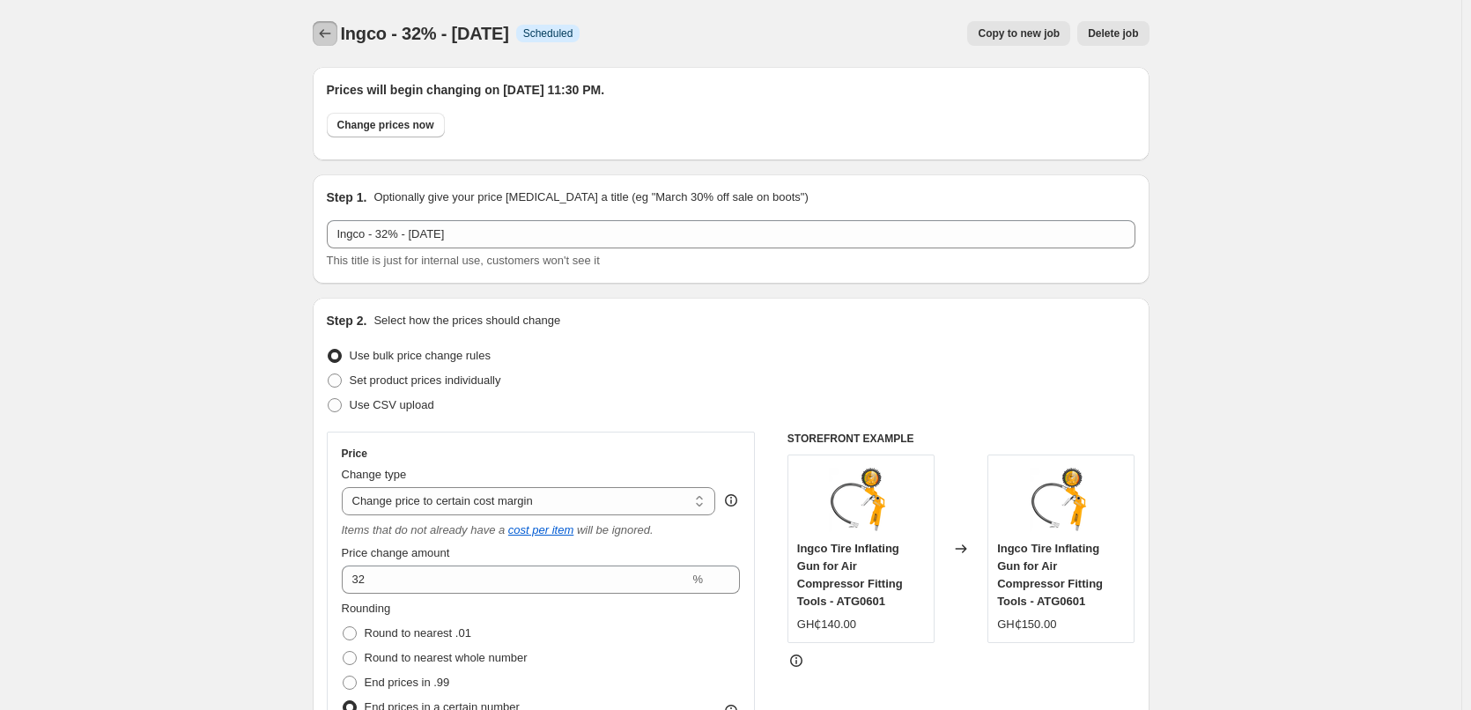
click at [320, 34] on icon "Price change jobs" at bounding box center [325, 34] width 18 height 18
